Goal: Find specific page/section: Find specific page/section

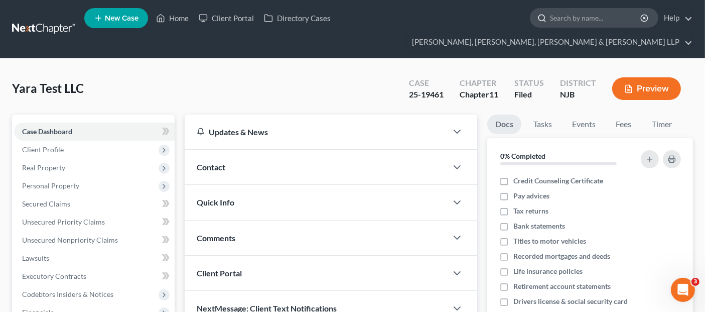
click at [550, 23] on input "search" at bounding box center [596, 18] width 92 height 19
type input "bombart"
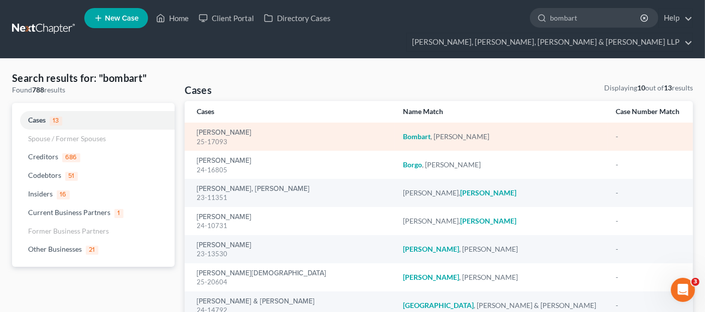
click at [245, 137] on div "25-17093" at bounding box center [292, 142] width 190 height 10
click at [243, 129] on link "[PERSON_NAME]" at bounding box center [224, 132] width 55 height 7
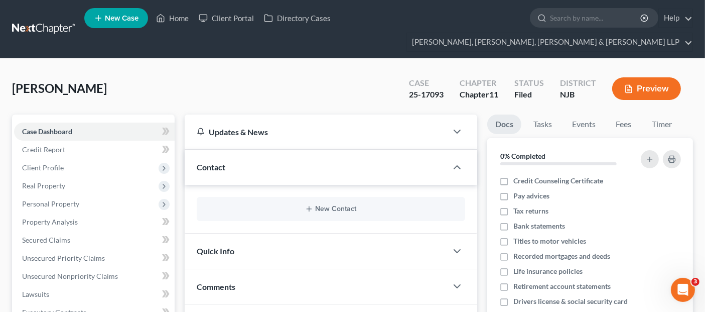
click at [653, 79] on button "Preview" at bounding box center [646, 88] width 69 height 23
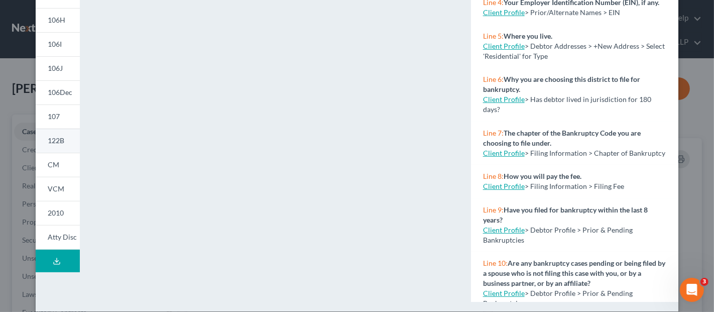
scroll to position [254, 0]
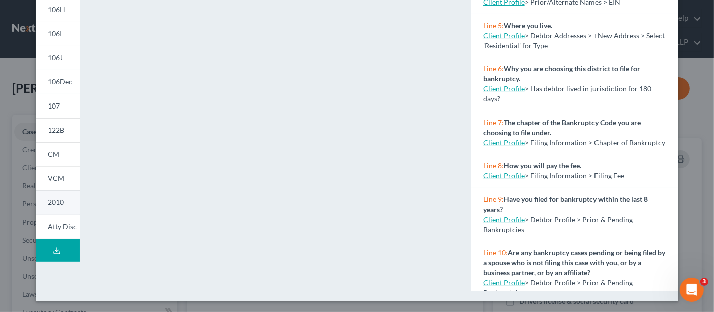
click at [52, 201] on span "2010" at bounding box center [56, 202] width 16 height 9
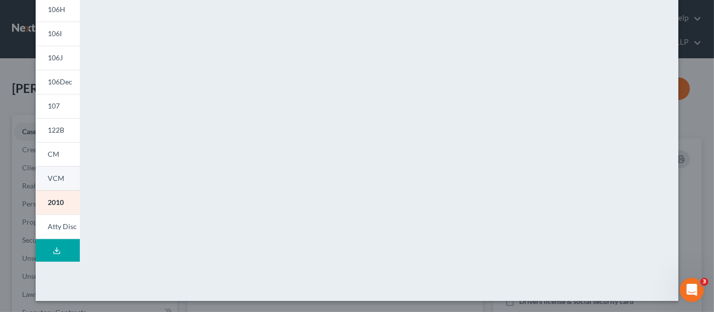
click at [60, 174] on link "VCM" at bounding box center [58, 178] width 44 height 24
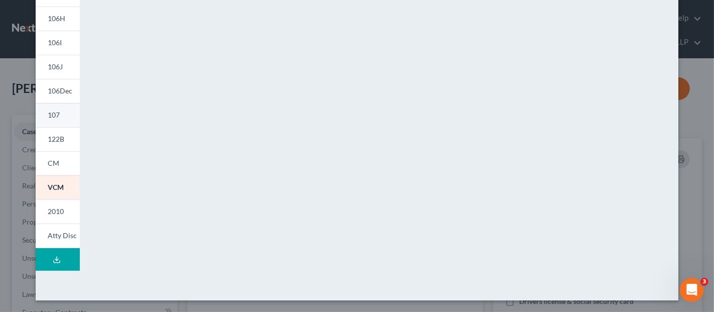
click at [56, 114] on link "107" at bounding box center [58, 115] width 44 height 24
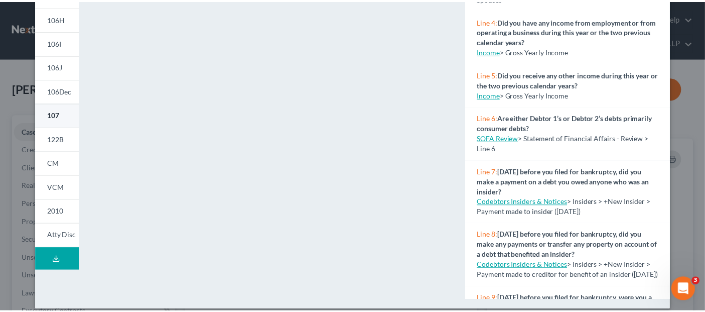
scroll to position [0, 0]
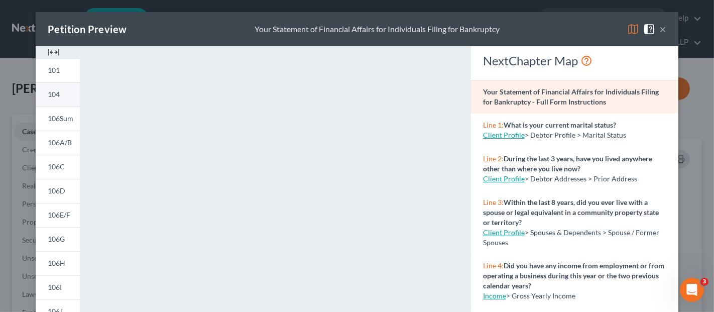
click at [54, 101] on link "104" at bounding box center [58, 94] width 44 height 24
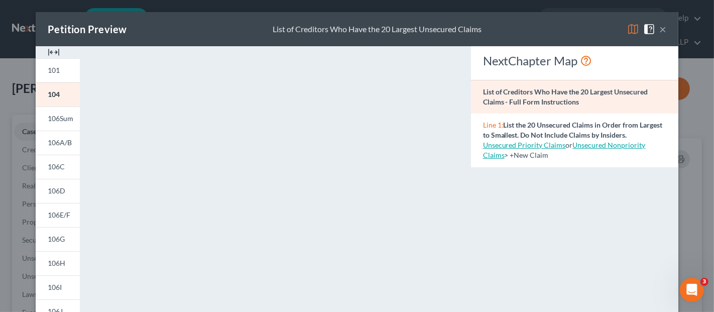
click at [660, 31] on button "×" at bounding box center [662, 29] width 7 height 12
